Goal: Information Seeking & Learning: Learn about a topic

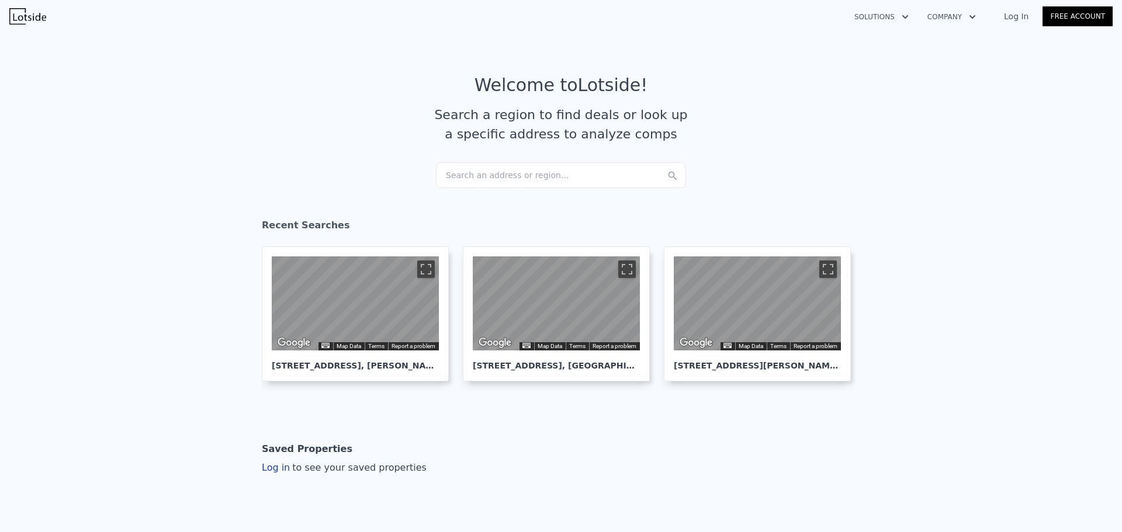
click at [493, 180] on div "Search an address or region..." at bounding box center [561, 175] width 250 height 26
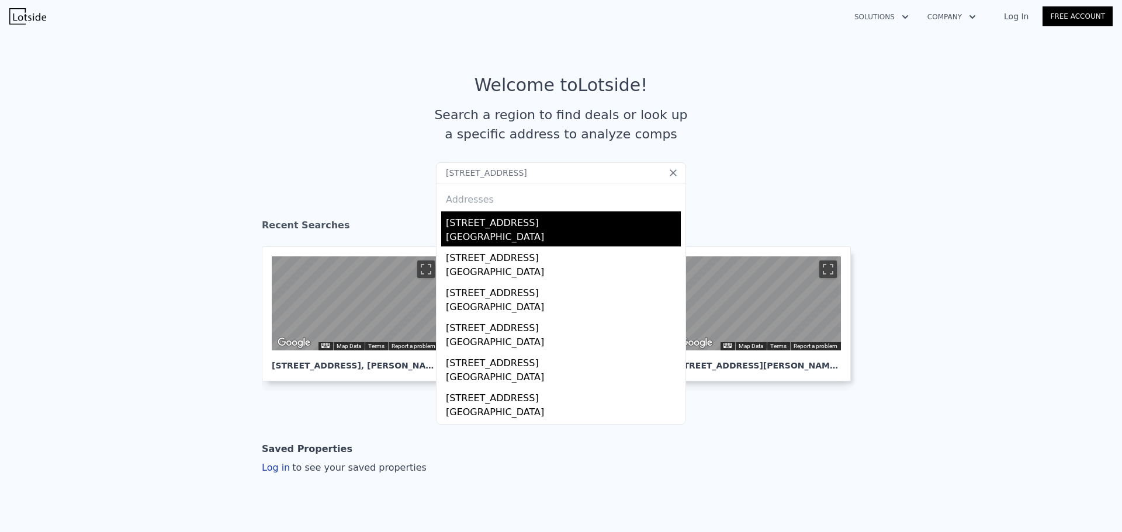
type input "[STREET_ADDRESS]"
click at [592, 230] on div "[GEOGRAPHIC_DATA]" at bounding box center [563, 238] width 235 height 16
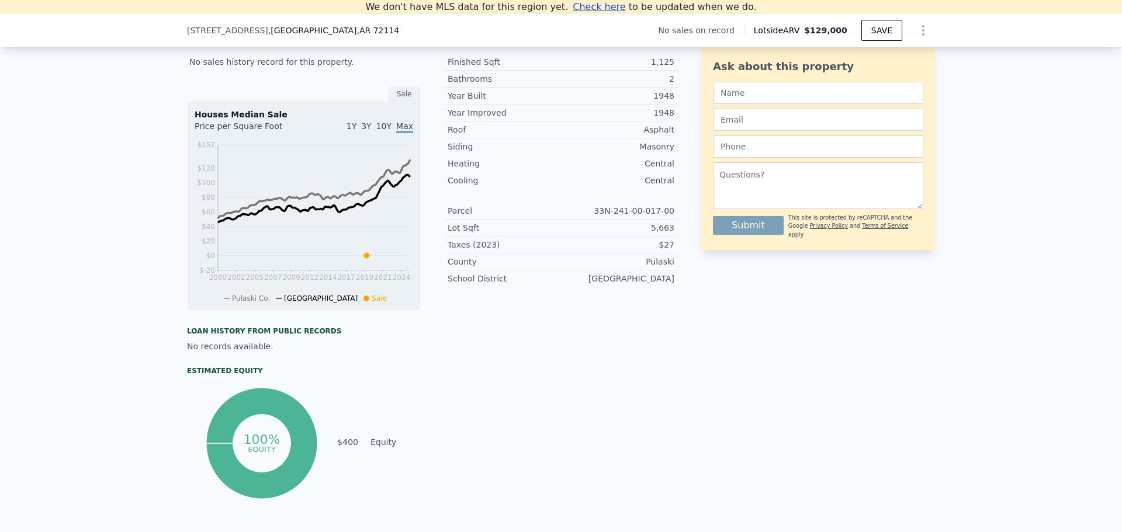
scroll to position [279, 0]
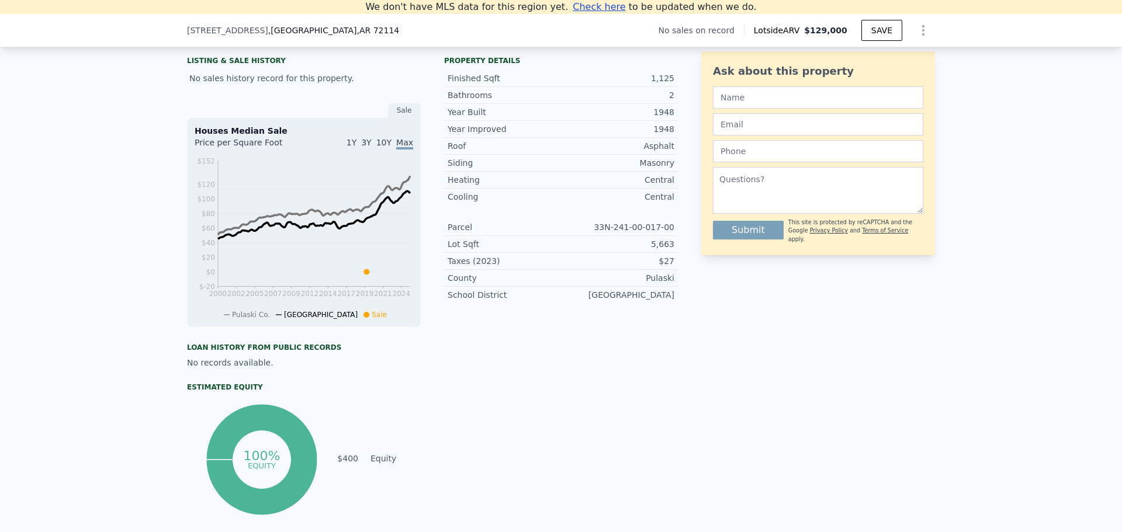
click at [380, 147] on span "10Y" at bounding box center [383, 142] width 15 height 9
click at [371, 147] on span "3Y" at bounding box center [366, 142] width 10 height 9
click at [356, 147] on span "1Y" at bounding box center [351, 142] width 10 height 9
click at [365, 147] on span "3Y" at bounding box center [366, 142] width 10 height 9
click at [387, 147] on span "10Y" at bounding box center [383, 142] width 15 height 9
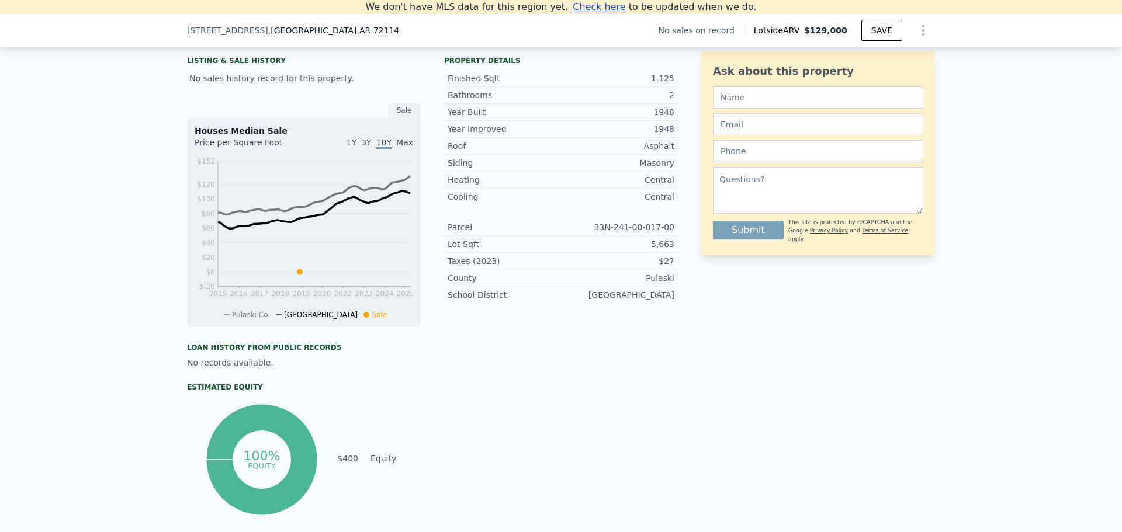
click at [403, 147] on span "Max" at bounding box center [404, 142] width 17 height 9
click at [444, 388] on div "Property details Finished Sqft 1,125 Bathrooms 2 Year Built 1948 Year Improved …" at bounding box center [561, 284] width 234 height 467
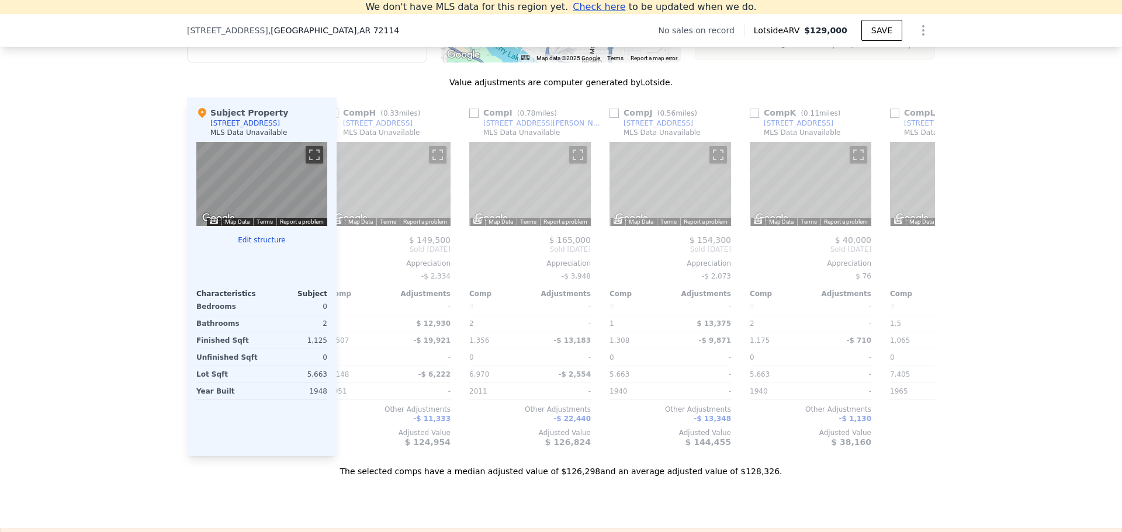
scroll to position [0, 1112]
